Goal: Task Accomplishment & Management: Use online tool/utility

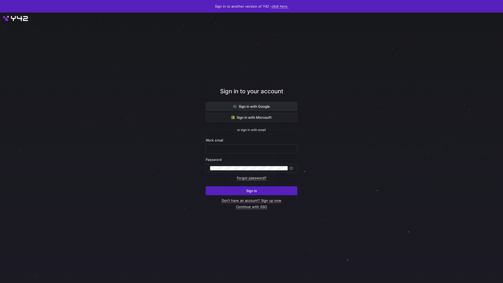
click at [256, 106] on span "Sign in with Google" at bounding box center [251, 106] width 36 height 4
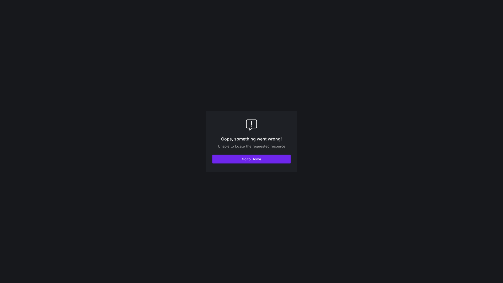
click at [217, 160] on span "button" at bounding box center [252, 159] width 78 height 8
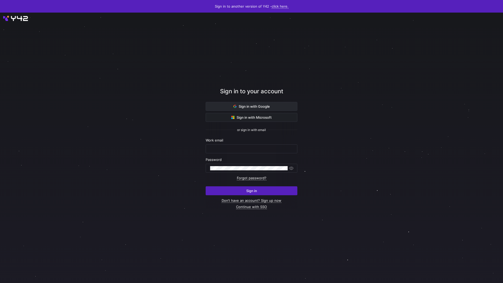
click at [267, 104] on span "Sign in with Google" at bounding box center [251, 106] width 36 height 4
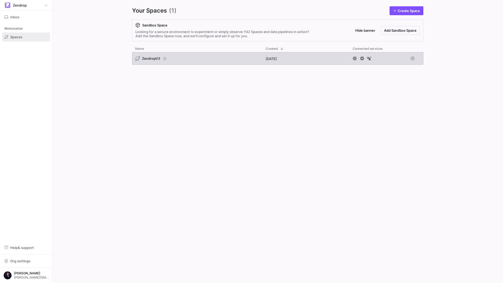
click at [209, 56] on div "ZendropV3" at bounding box center [197, 58] width 131 height 13
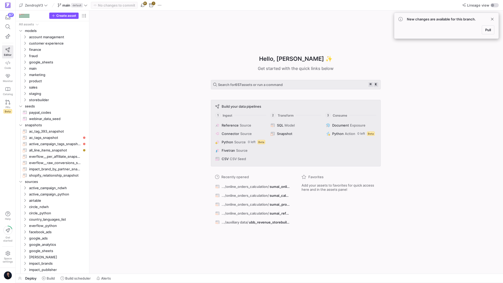
click at [487, 30] on span "Pull" at bounding box center [488, 30] width 6 height 4
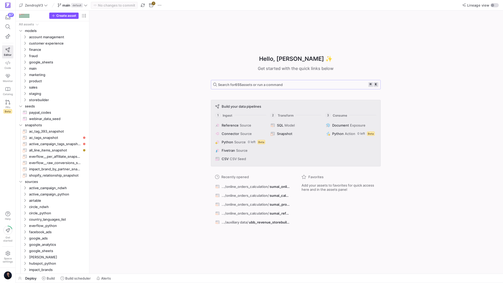
click at [226, 85] on span "Search for 655 assets or run a command" at bounding box center [250, 85] width 65 height 4
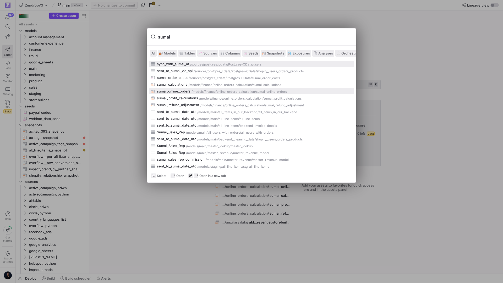
type input "sumai"
click at [199, 93] on div "/models/" at bounding box center [198, 92] width 13 height 4
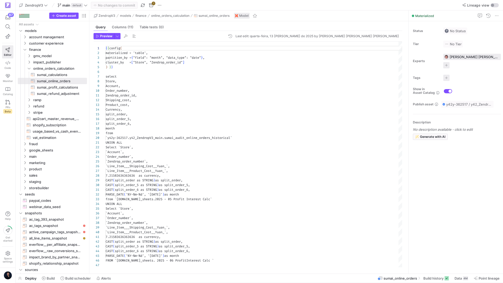
scroll to position [47, 0]
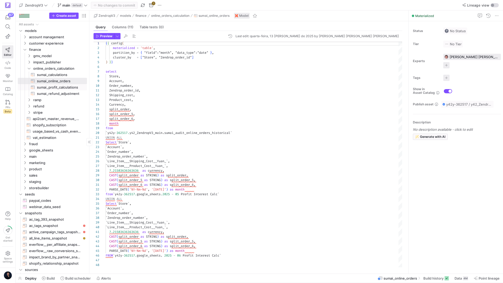
click at [60, 88] on span "sumai_profit_calculations​​​​​​​​​​" at bounding box center [59, 87] width 44 height 6
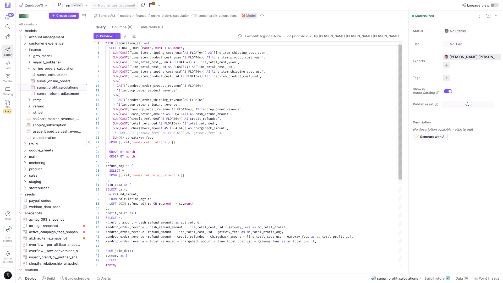
scroll to position [37, 0]
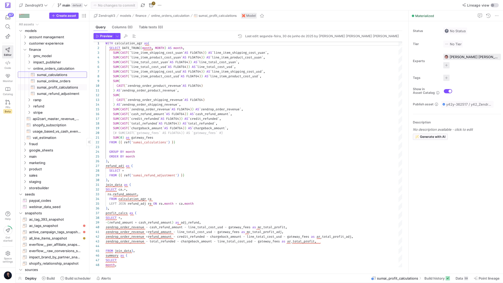
click at [61, 75] on span "sumai_calculations​​​​​​​​​​" at bounding box center [59, 75] width 44 height 6
type textarea "{{ config( materialized = 'table', partition_by = { "field": "month", "data_typ…"
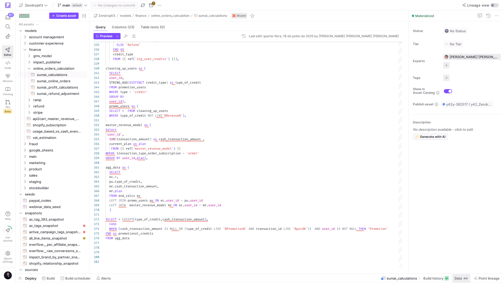
click at [458, 277] on span "Data" at bounding box center [458, 278] width 7 height 4
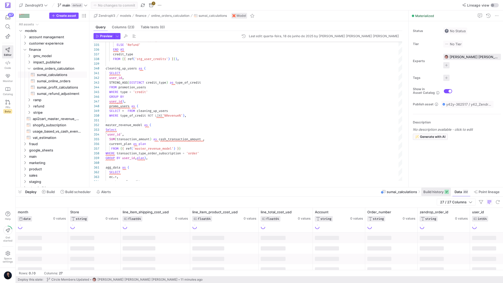
click at [427, 191] on span "Build history" at bounding box center [433, 192] width 20 height 4
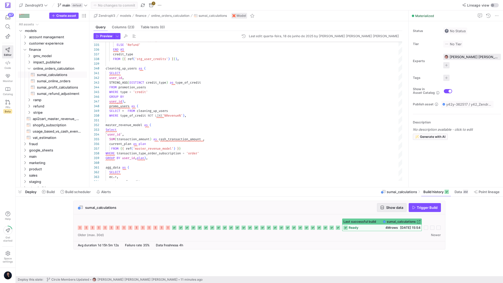
click at [388, 210] on span "button" at bounding box center [391, 207] width 29 height 8
click at [398, 220] on span "sumai_calculations" at bounding box center [401, 222] width 29 height 4
